Goal: Task Accomplishment & Management: Complete application form

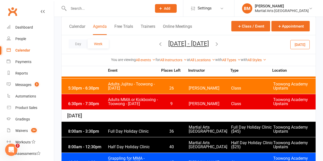
click at [5, 25] on li "Dashboard" at bounding box center [27, 27] width 54 height 11
click at [17, 28] on div "Dashboard" at bounding box center [24, 27] width 18 height 4
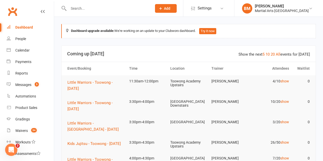
click at [93, 10] on input "text" at bounding box center [107, 8] width 81 height 7
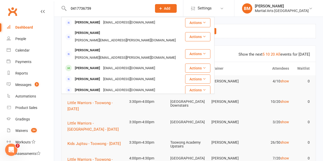
type input "0417736759"
click at [116, 9] on input "0417736759" at bounding box center [107, 8] width 81 height 7
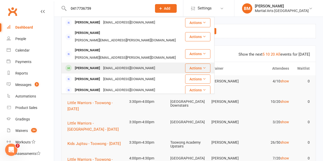
click at [95, 65] on div "[PERSON_NAME]" at bounding box center [87, 68] width 28 height 7
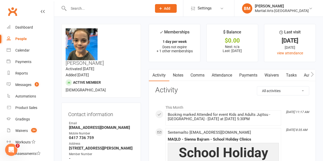
click at [226, 75] on link "Attendance" at bounding box center [222, 75] width 28 height 12
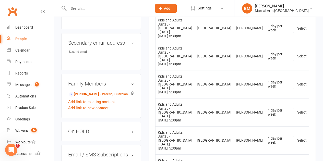
scroll to position [383, 0]
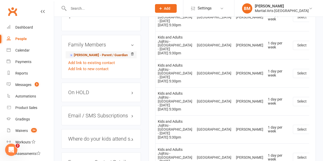
click at [98, 53] on link "[PERSON_NAME] - Parent / Guardian" at bounding box center [98, 55] width 59 height 5
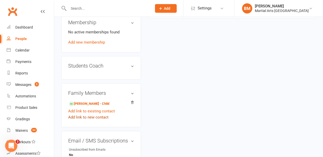
scroll to position [255, 0]
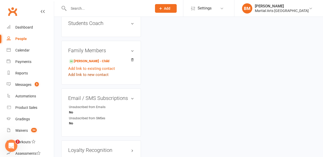
click at [102, 72] on link "Add link to new contact" at bounding box center [88, 75] width 40 height 6
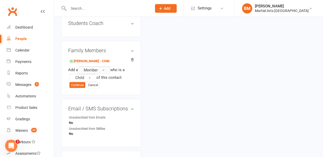
click at [106, 66] on button "Member" at bounding box center [94, 70] width 32 height 8
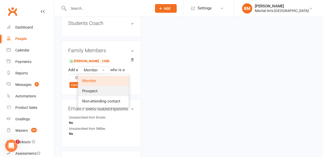
click at [101, 86] on link "Prospect" at bounding box center [103, 91] width 50 height 10
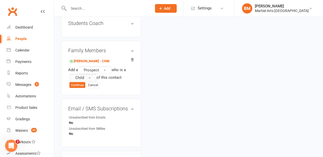
click at [85, 74] on button "Child" at bounding box center [82, 78] width 27 height 8
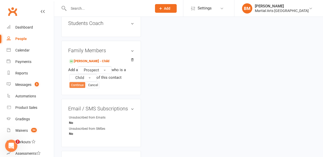
click at [73, 82] on button "Continue" at bounding box center [77, 85] width 16 height 6
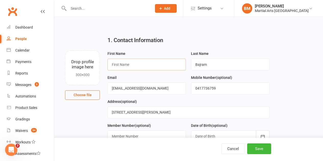
click at [167, 64] on input "text" at bounding box center [146, 65] width 78 height 12
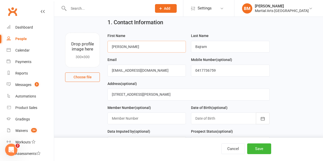
scroll to position [26, 0]
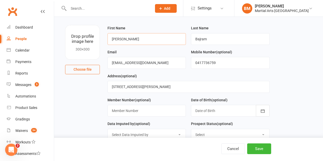
type input "[PERSON_NAME]"
click at [216, 111] on div at bounding box center [230, 111] width 78 height 12
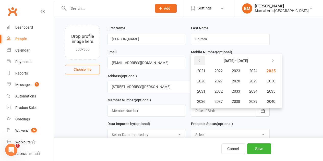
click at [200, 62] on icon "button" at bounding box center [199, 61] width 4 height 4
click at [271, 101] on span "2020" at bounding box center [270, 101] width 8 height 5
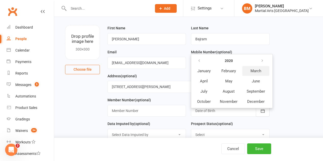
click at [256, 71] on span "March" at bounding box center [255, 71] width 11 height 5
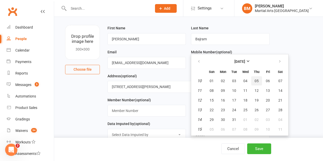
click at [253, 81] on button "05" at bounding box center [256, 80] width 11 height 9
type input "[DATE]"
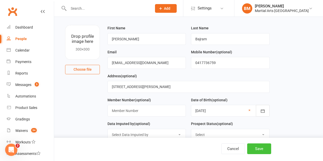
click at [255, 150] on button "Save" at bounding box center [259, 148] width 24 height 11
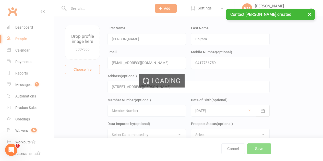
scroll to position [0, 0]
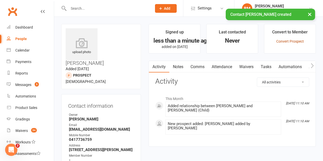
click at [290, 42] on link "Convert Prospect" at bounding box center [290, 41] width 28 height 4
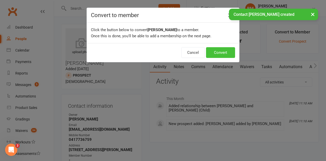
click at [226, 56] on button "Convert" at bounding box center [220, 52] width 29 height 11
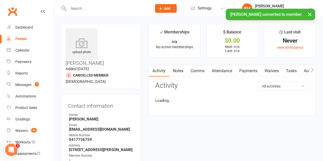
click at [198, 69] on link "Comms" at bounding box center [197, 71] width 21 height 12
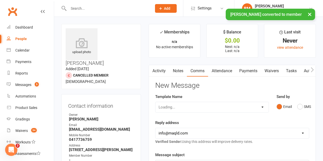
click at [189, 100] on div "Template Name Loading..." at bounding box center [211, 103] width 113 height 19
click at [192, 107] on div "Loading..." at bounding box center [211, 107] width 113 height 11
click at [199, 105] on select "Select Template [Email] Black Belt 1st degree [Email] Bushido Seminar [Email] K…" at bounding box center [211, 107] width 113 height 10
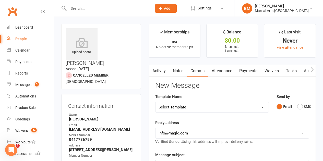
select select "7"
click at [155, 102] on select "Select Template [Email] Black Belt 1st degree [Email] Bushido Seminar [Email] K…" at bounding box center [211, 107] width 113 height 10
click at [183, 132] on select "[EMAIL_ADDRESS][DOMAIN_NAME] [EMAIL_ADDRESS][DOMAIN_NAME] [EMAIL_ADDRESS][DOMAI…" at bounding box center [231, 133] width 153 height 10
select select "2"
click at [155, 128] on select "[EMAIL_ADDRESS][DOMAIN_NAME] [EMAIL_ADDRESS][DOMAIN_NAME] [EMAIL_ADDRESS][DOMAI…" at bounding box center [231, 133] width 153 height 10
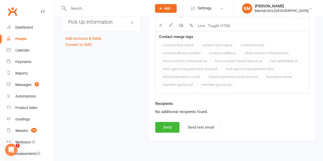
scroll to position [799, 0]
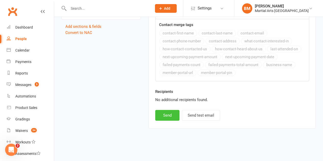
click at [167, 117] on button "Send" at bounding box center [167, 115] width 24 height 11
select select
select select "1"
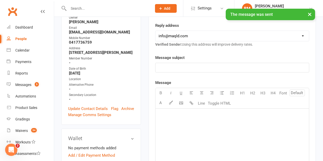
scroll to position [85, 0]
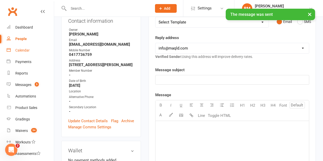
click at [30, 45] on link "Calendar" at bounding box center [30, 50] width 47 height 11
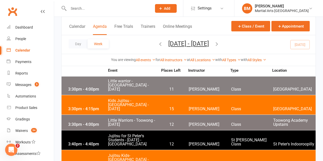
scroll to position [611, 0]
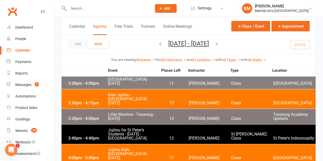
click at [219, 47] on button "button" at bounding box center [217, 44] width 6 height 9
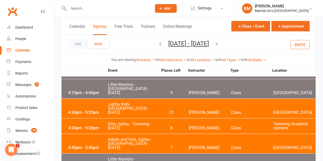
scroll to position [764, 0]
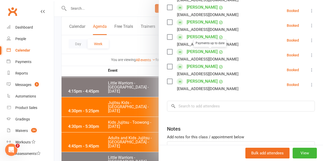
scroll to position [249, 0]
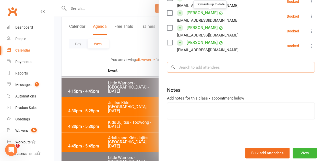
click at [214, 72] on input "search" at bounding box center [241, 67] width 148 height 11
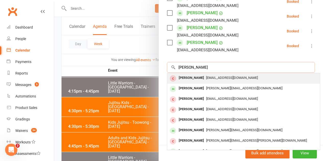
type input "[PERSON_NAME]"
click at [208, 79] on span "[EMAIL_ADDRESS][DOMAIN_NAME]" at bounding box center [232, 78] width 52 height 4
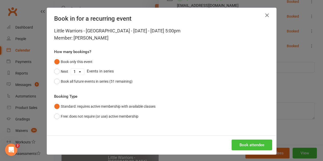
click at [235, 144] on button "Book attendee" at bounding box center [251, 144] width 41 height 11
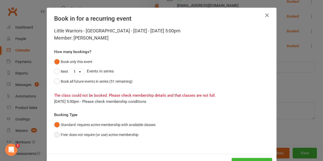
click at [121, 135] on button "Free: does not require (or use) active membership" at bounding box center [96, 135] width 84 height 10
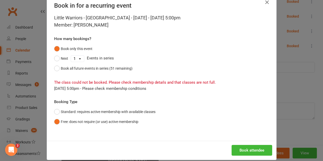
scroll to position [20, 0]
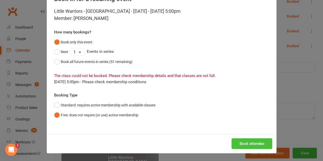
click at [248, 139] on button "Book attendee" at bounding box center [251, 143] width 41 height 11
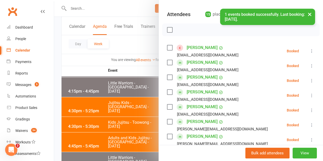
scroll to position [8, 0]
